Goal: Task Accomplishment & Management: Manage account settings

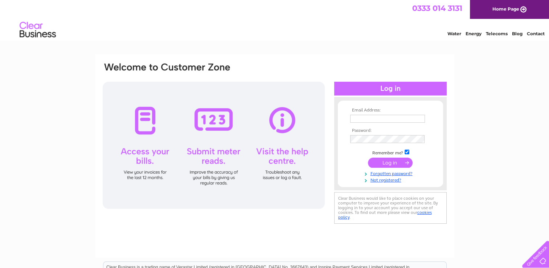
type input "lalanterna@btconnect.com"
click at [385, 162] on input "submit" at bounding box center [390, 162] width 45 height 10
click at [388, 161] on input "submit" at bounding box center [390, 162] width 45 height 10
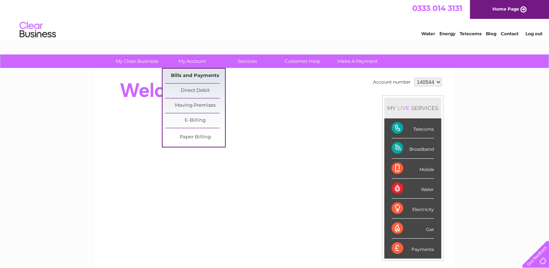
click at [185, 73] on link "Bills and Payments" at bounding box center [195, 76] width 60 height 15
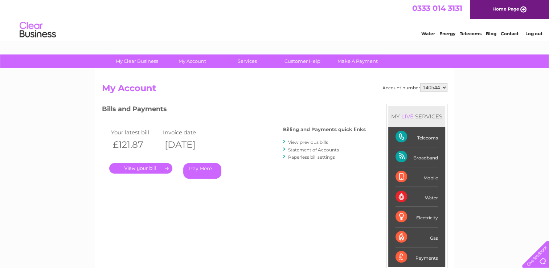
click at [429, 88] on select "140544 901473" at bounding box center [433, 87] width 27 height 9
select select "901473"
click at [420, 83] on select "140544 901473" at bounding box center [433, 87] width 27 height 9
click at [146, 164] on link "." at bounding box center [140, 168] width 63 height 11
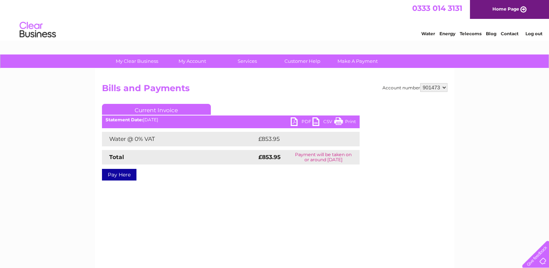
click at [296, 121] on link "PDF" at bounding box center [301, 122] width 22 height 11
